Goal: Communication & Community: Answer question/provide support

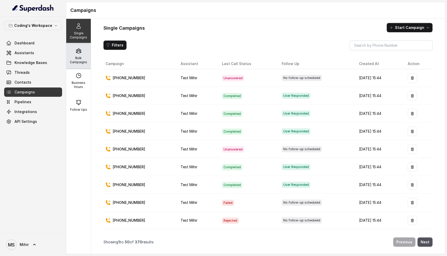
click at [70, 56] on div "Bulk Campaigns" at bounding box center [78, 56] width 25 height 25
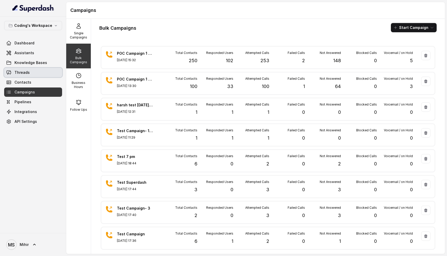
click at [45, 76] on link "Threads" at bounding box center [33, 72] width 58 height 9
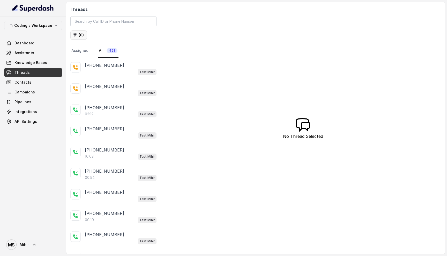
click at [79, 37] on button "( 0 )" at bounding box center [78, 34] width 17 height 9
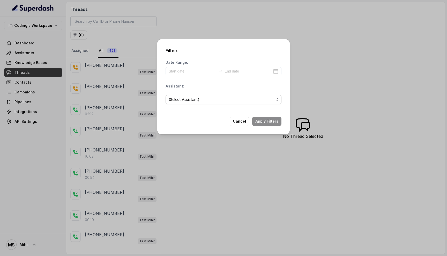
click at [234, 99] on span "(Select Assistant)" at bounding box center [221, 100] width 105 height 6
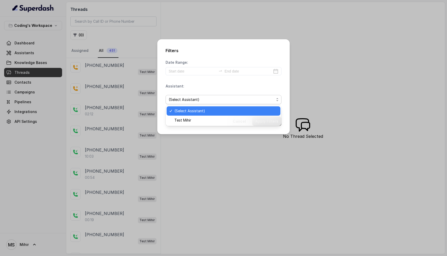
click at [330, 82] on div "Filters Date Range: Assistant: (Select Assistant) Cancel Apply Filters" at bounding box center [223, 128] width 447 height 256
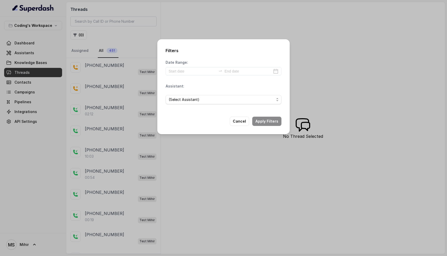
click at [193, 27] on div "Filters Date Range: Assistant: (Select Assistant) Cancel Apply Filters" at bounding box center [223, 128] width 447 height 256
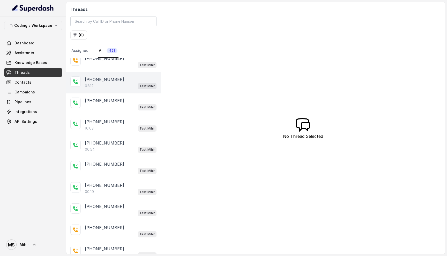
scroll to position [29, 0]
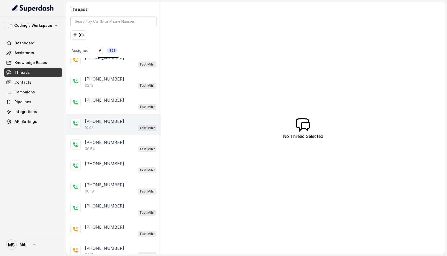
click at [113, 128] on div "10:03 Test Mihir" at bounding box center [121, 128] width 72 height 7
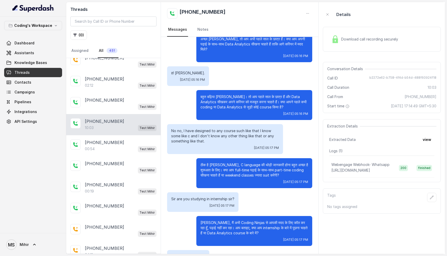
scroll to position [541, 0]
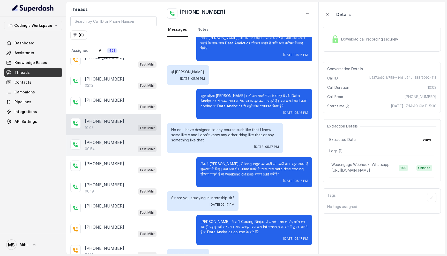
click at [109, 144] on p "+917817986001" at bounding box center [104, 143] width 39 height 6
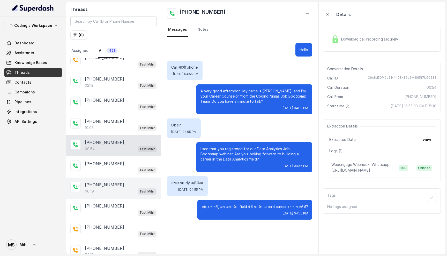
click at [113, 195] on div "+918985564270 00:19 Test Mihir" at bounding box center [113, 188] width 94 height 21
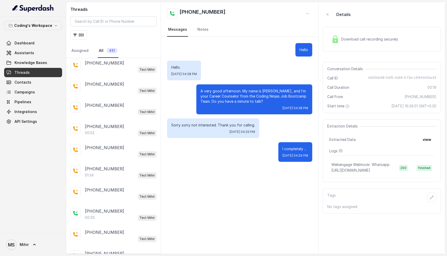
scroll to position [872, 0]
click at [119, 250] on p "Load more conversations" at bounding box center [113, 253] width 51 height 6
click at [100, 246] on div "+918889850251 Test Mihir +917275214571 Test Mihir +917899123545 02:12 Test Mihi…" at bounding box center [113, 156] width 94 height 196
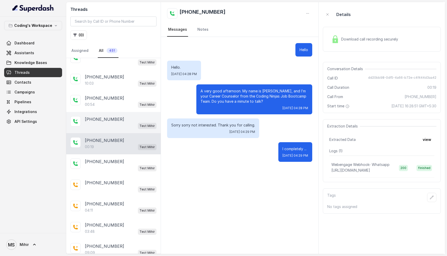
scroll to position [77, 0]
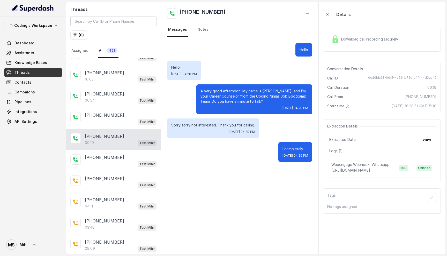
click at [103, 135] on p "+918985564270" at bounding box center [104, 136] width 39 height 6
click at [196, 12] on h2 "+918985564270" at bounding box center [202, 13] width 46 height 10
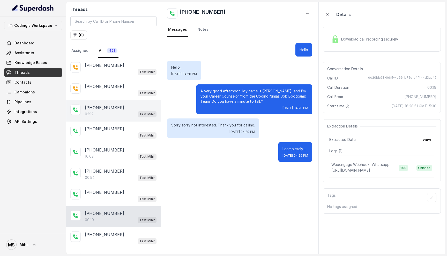
click at [102, 109] on p "+917899123545" at bounding box center [104, 108] width 39 height 6
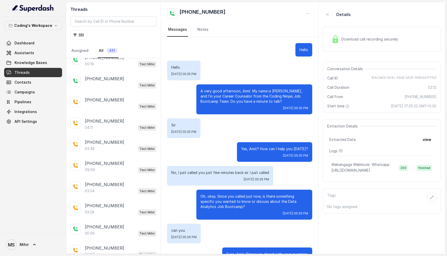
scroll to position [157, 0]
click at [124, 125] on div "04:11 Test Mihir" at bounding box center [121, 127] width 72 height 7
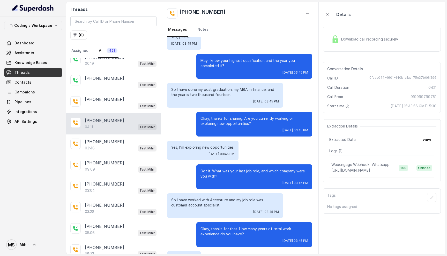
scroll to position [217, 0]
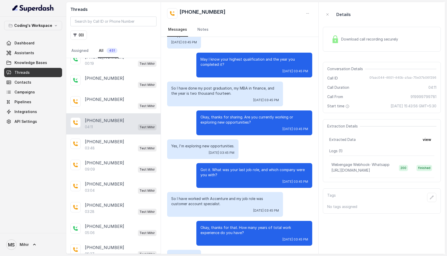
click at [226, 167] on p "Got it. What was your last job role, and which company were you with?" at bounding box center [254, 172] width 108 height 10
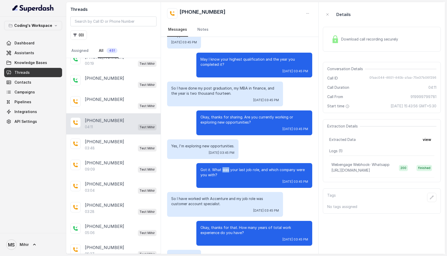
click at [226, 167] on p "Got it. What was your last job role, and which company were you with?" at bounding box center [254, 172] width 108 height 10
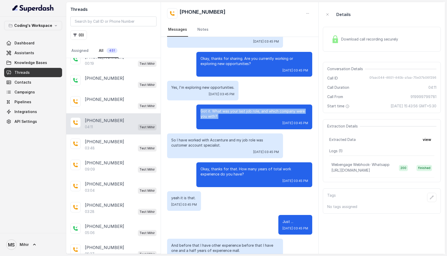
scroll to position [277, 0]
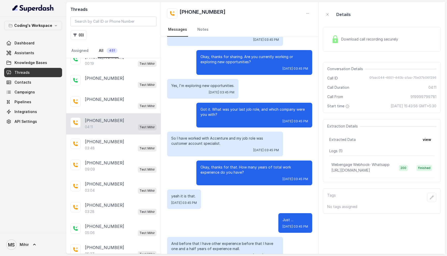
click at [187, 194] on p "yeah it is that." at bounding box center [184, 196] width 26 height 5
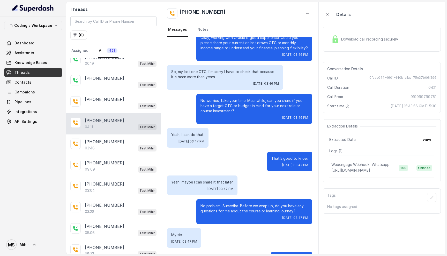
scroll to position [700, 0]
click at [236, 98] on p "No worries, take your time. Meanwhile, can you share if you have a target CTC o…" at bounding box center [254, 106] width 108 height 16
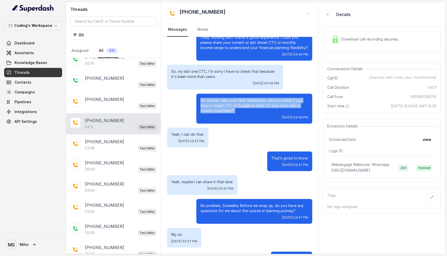
click at [236, 98] on p "No worries, take your time. Meanwhile, can you share if you have a target CTC o…" at bounding box center [254, 106] width 108 height 16
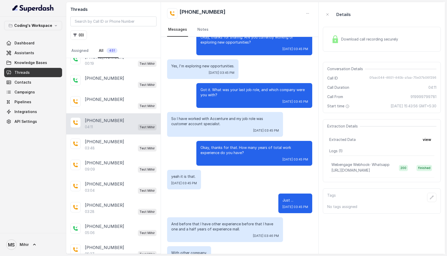
scroll to position [0, 0]
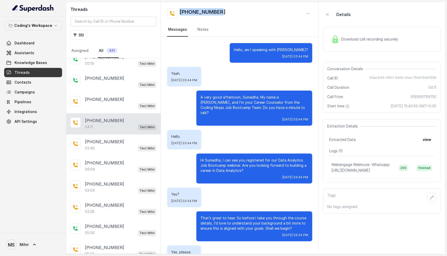
drag, startPoint x: 231, startPoint y: 15, endPoint x: 177, endPoint y: 14, distance: 54.0
click at [177, 14] on div "+919999799781" at bounding box center [239, 13] width 145 height 10
copy h2 "+919999799781"
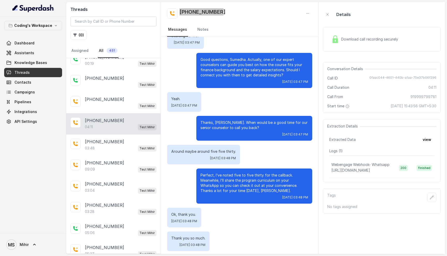
scroll to position [1121, 0]
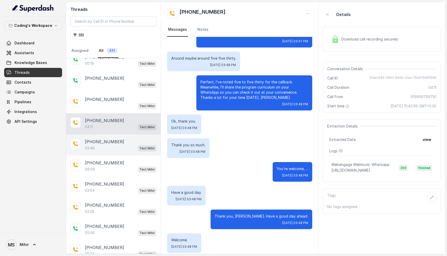
click at [96, 141] on p "+919170964628" at bounding box center [104, 142] width 39 height 6
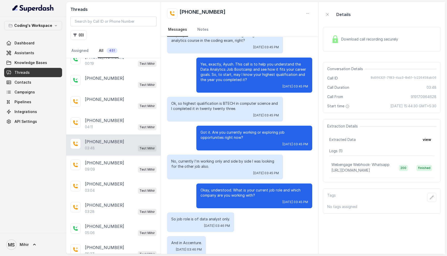
scroll to position [223, 0]
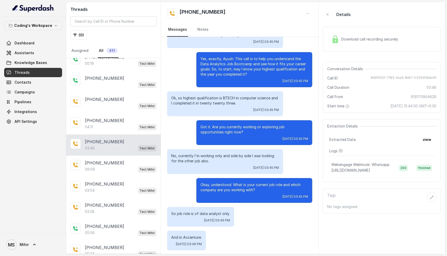
click at [227, 98] on p "Ok, so highest qualification is BTECH in computer science and I completed it in…" at bounding box center [225, 101] width 108 height 10
